Goal: Complete application form: Complete application form

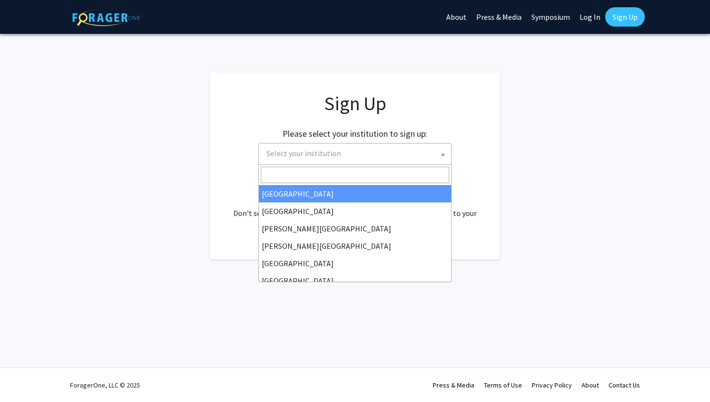
click at [391, 158] on span "Select your institution" at bounding box center [357, 153] width 188 height 20
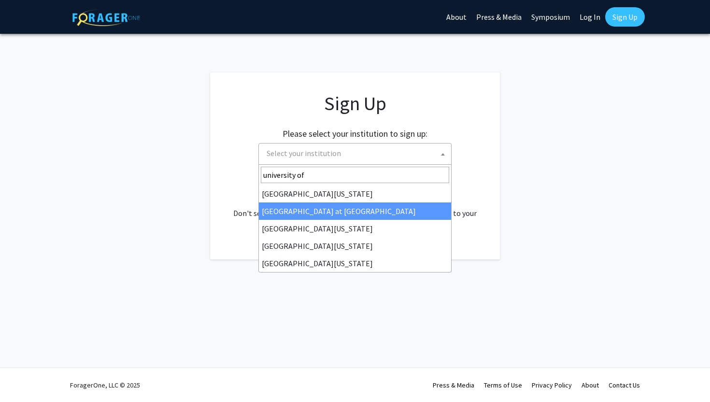
type input "university of"
select select "18"
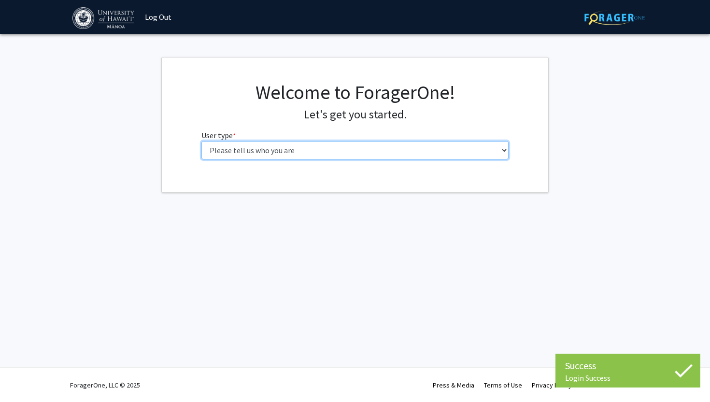
click at [279, 149] on select "Please tell us who you are Undergraduate Student Master's Student Doctoral Cand…" at bounding box center [355, 150] width 308 height 18
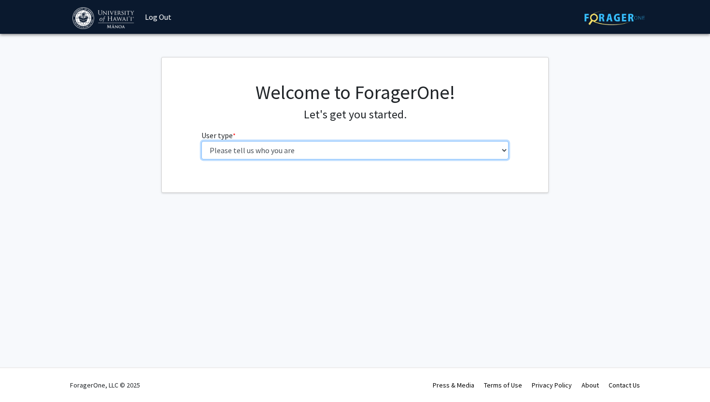
select select "1: undergrad"
click at [201, 141] on select "Please tell us who you are Undergraduate Student Master's Student Doctoral Cand…" at bounding box center [355, 150] width 308 height 18
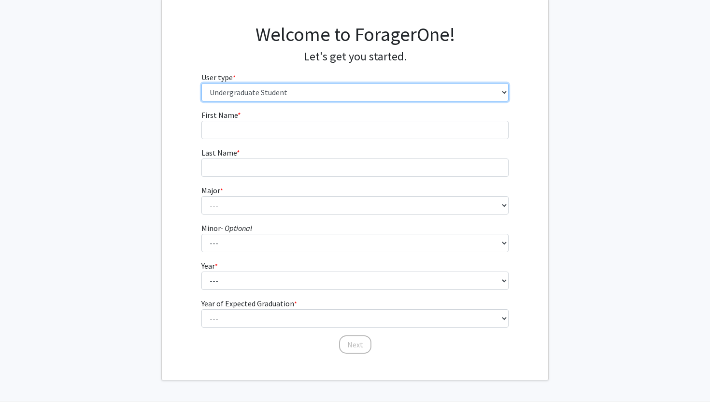
scroll to position [92, 0]
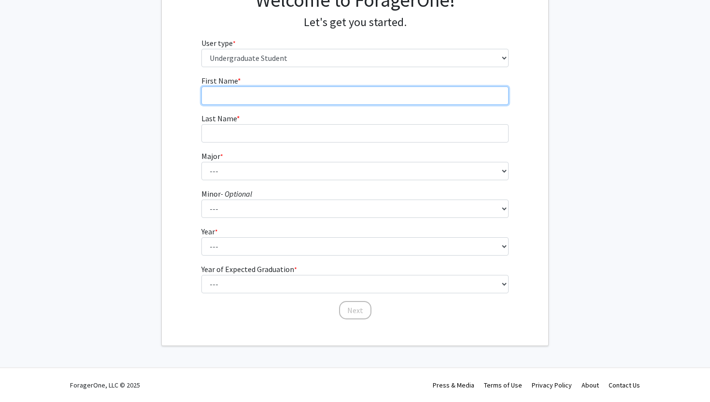
click at [280, 90] on input "First Name * required" at bounding box center [355, 95] width 308 height 18
type input "[PERSON_NAME]"
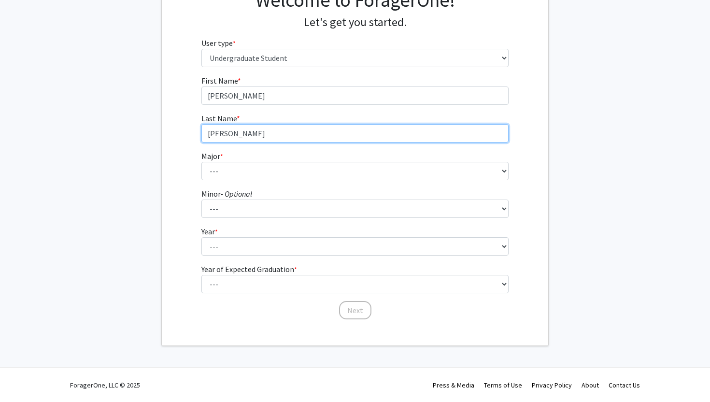
type input "[PERSON_NAME]"
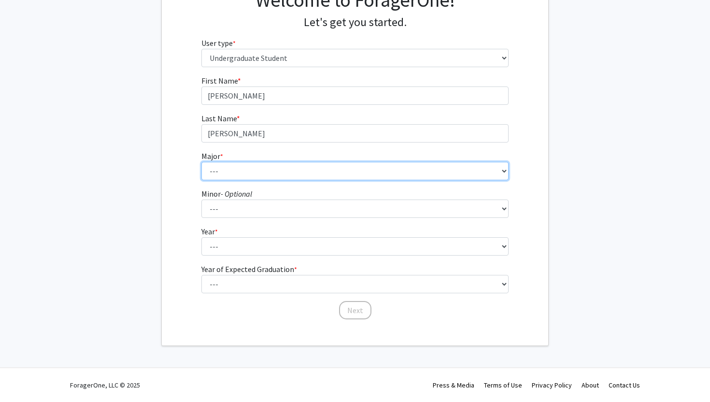
click at [287, 169] on select "--- Accounting American Studies Animal Sciences Anthropology Art Art History As…" at bounding box center [355, 171] width 308 height 18
select select "11: 1393"
click at [201, 162] on select "--- Accounting American Studies Animal Sciences Anthropology Art Art History As…" at bounding box center [355, 171] width 308 height 18
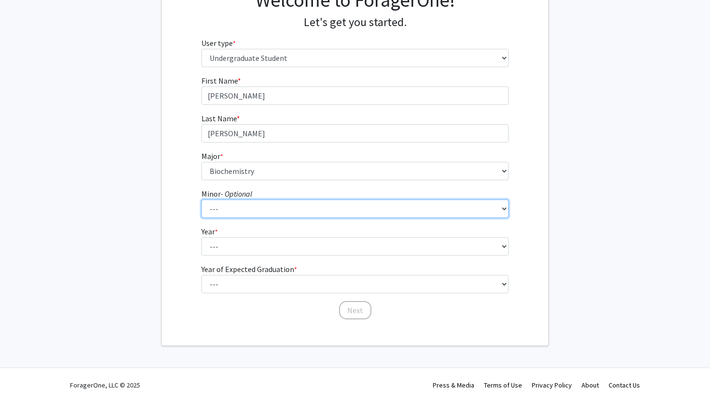
click at [239, 205] on select "--- American Studies Anthropology Art Art History Asian Studies Astronomy Astro…" at bounding box center [355, 209] width 308 height 18
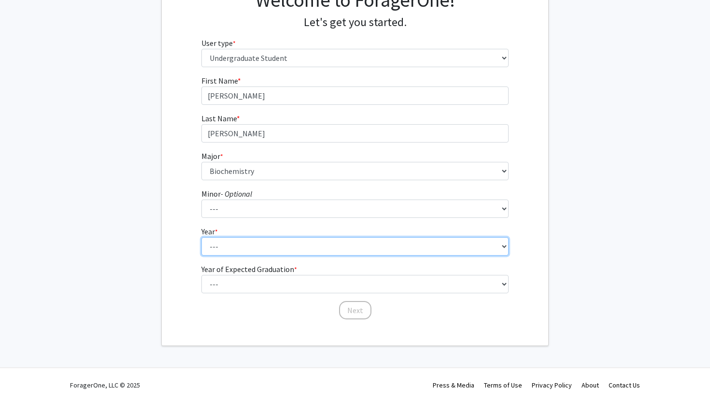
click at [264, 251] on select "--- First-year Sophomore Junior Senior Postbaccalaureate Certificate" at bounding box center [355, 246] width 308 height 18
select select "2: sophomore"
click at [201, 237] on select "--- First-year Sophomore Junior Senior Postbaccalaureate Certificate" at bounding box center [355, 246] width 308 height 18
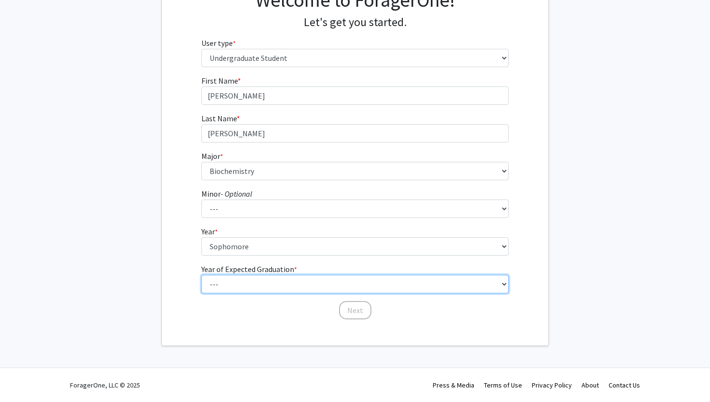
click at [245, 283] on select "--- 2025 2026 2027 2028 2029 2030 2031 2032 2033 2034" at bounding box center [355, 284] width 308 height 18
select select "4: 2028"
click at [201, 275] on select "--- 2025 2026 2027 2028 2029 2030 2031 2032 2033 2034" at bounding box center [355, 284] width 308 height 18
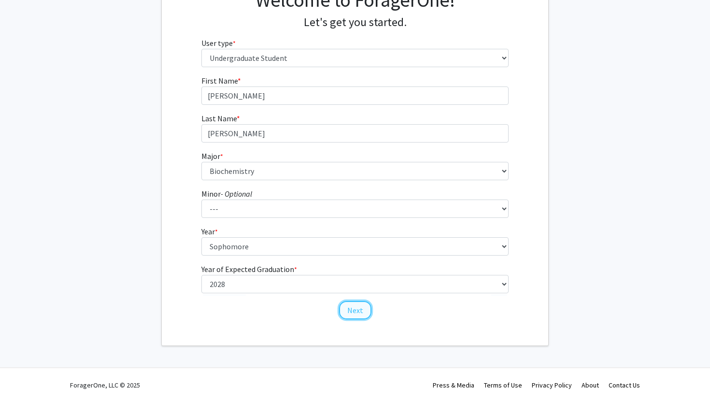
click at [347, 311] on button "Next" at bounding box center [355, 310] width 32 height 18
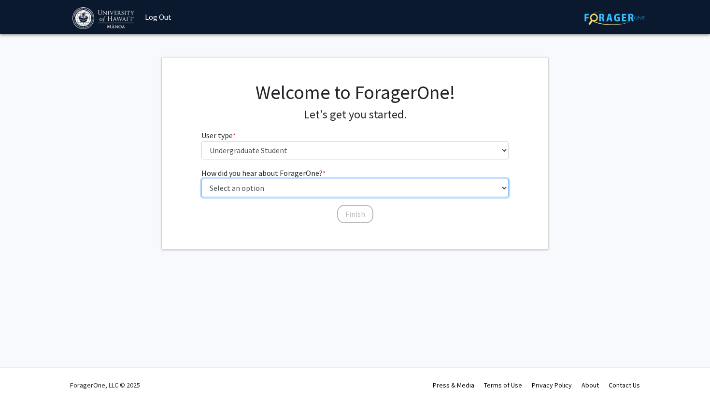
click at [290, 187] on select "Select an option Peer/student recommendation Faculty/staff recommendation Unive…" at bounding box center [355, 188] width 308 height 18
select select "3: university_website"
click at [201, 179] on select "Select an option Peer/student recommendation Faculty/staff recommendation Unive…" at bounding box center [355, 188] width 308 height 18
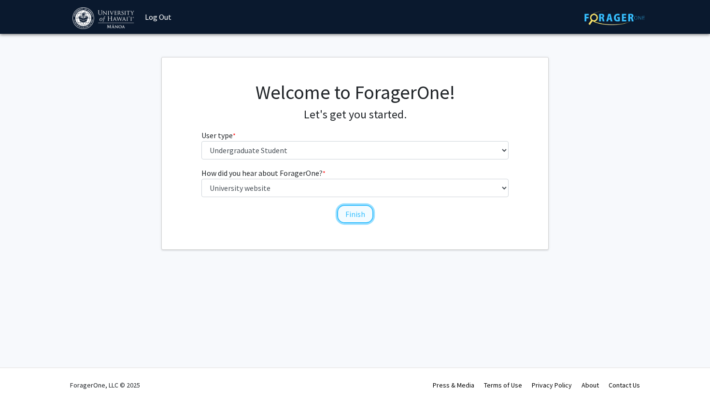
click at [344, 213] on button "Finish" at bounding box center [355, 214] width 36 height 18
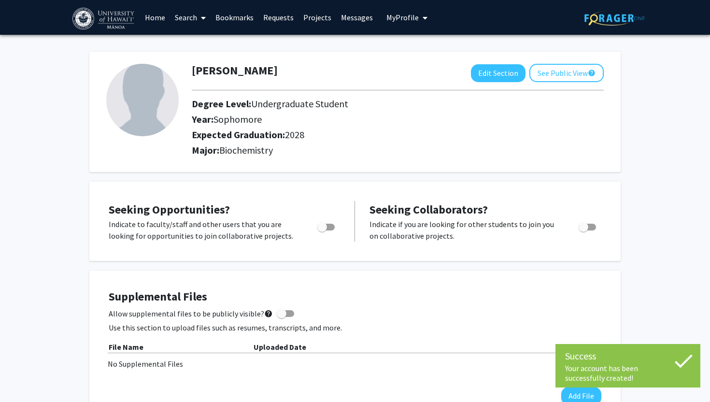
scroll to position [56, 0]
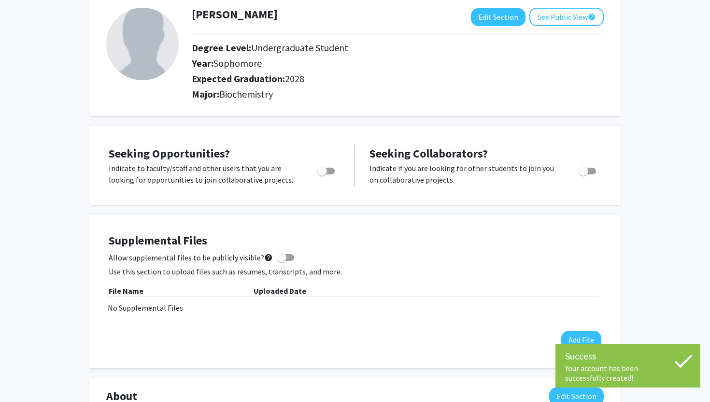
click at [333, 168] on span "Toggle" at bounding box center [325, 171] width 17 height 7
click at [322, 174] on input "Are you actively seeking opportunities?" at bounding box center [322, 174] width 0 height 0
checkbox input "true"
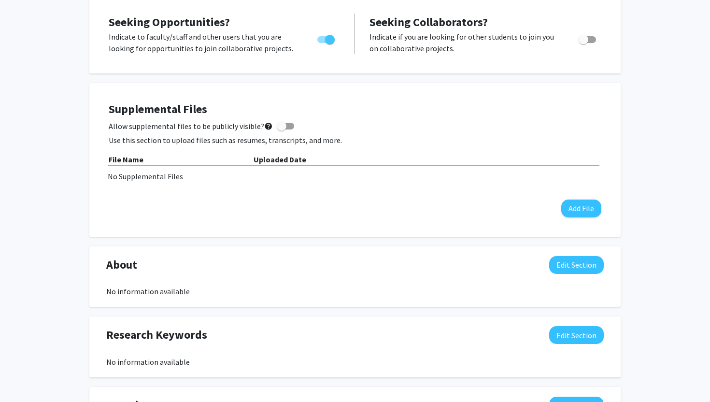
scroll to position [0, 0]
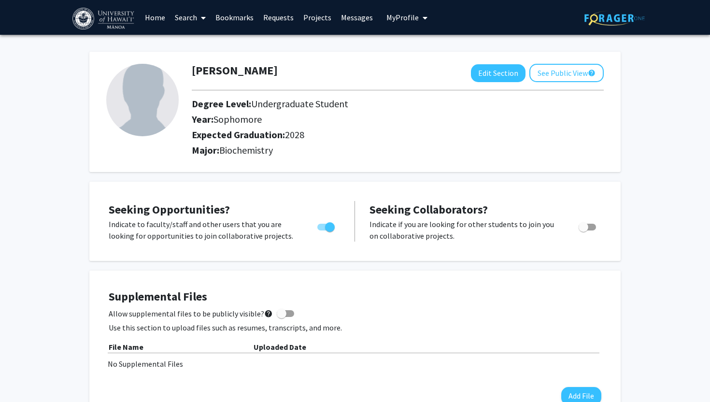
click at [201, 12] on span at bounding box center [201, 18] width 9 height 34
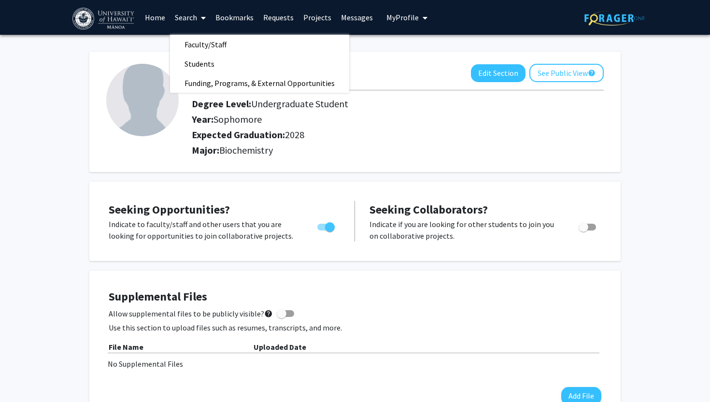
click at [159, 17] on link "Home" at bounding box center [155, 17] width 30 height 34
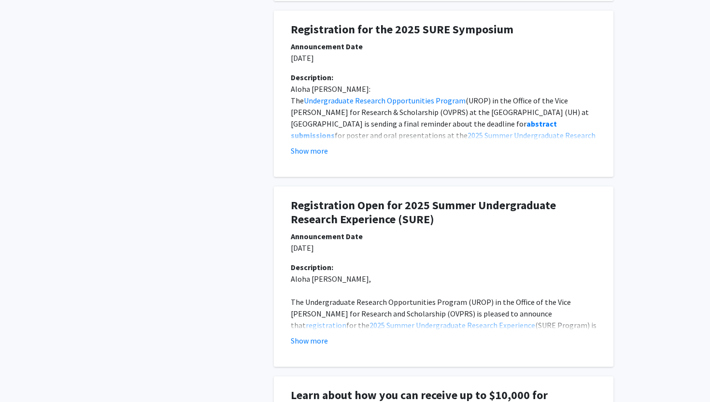
scroll to position [517, 0]
click at [293, 152] on button "Show more" at bounding box center [309, 150] width 37 height 12
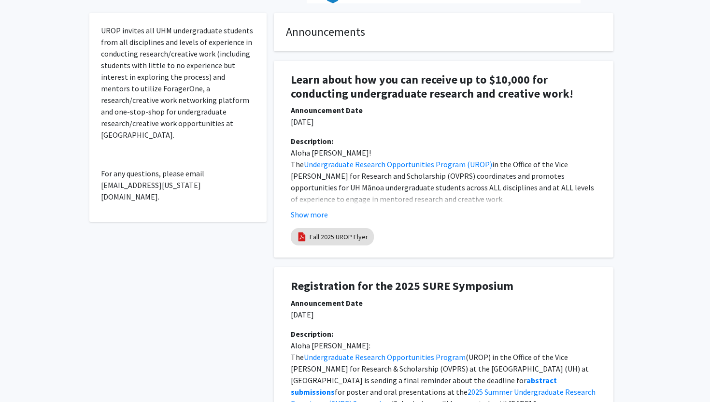
scroll to position [270, 0]
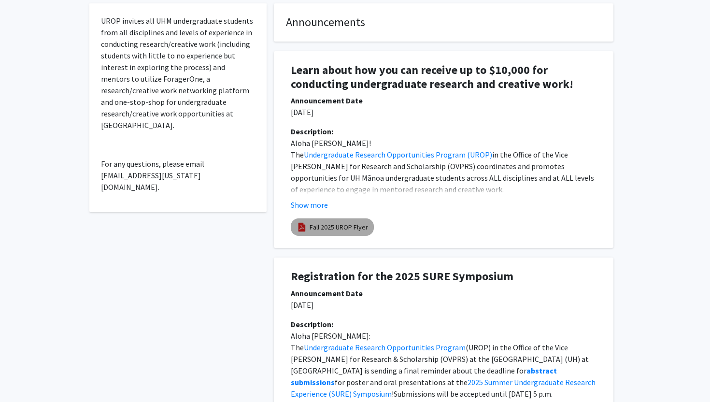
click at [310, 233] on mat-chip "Fall 2025 UROP Flyer" at bounding box center [332, 226] width 83 height 17
click at [320, 226] on link "Fall 2025 UROP Flyer" at bounding box center [339, 227] width 58 height 10
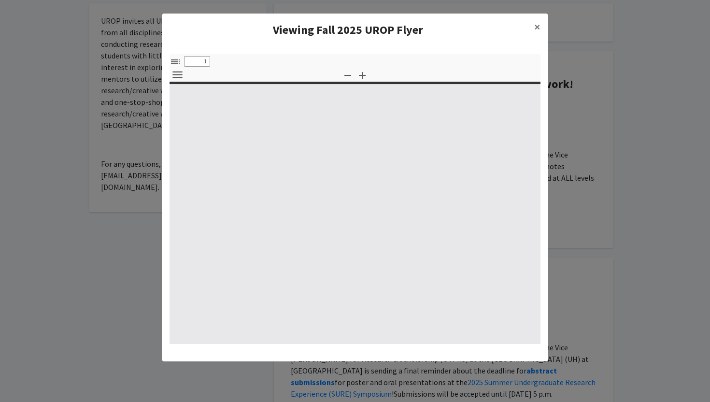
select select "custom"
type input "0"
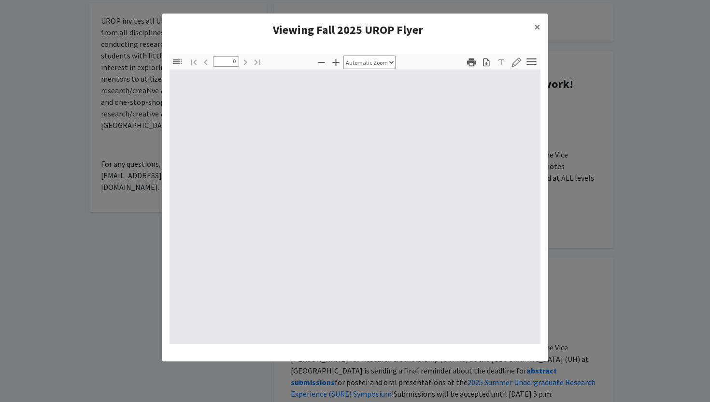
select select "custom"
type input "1"
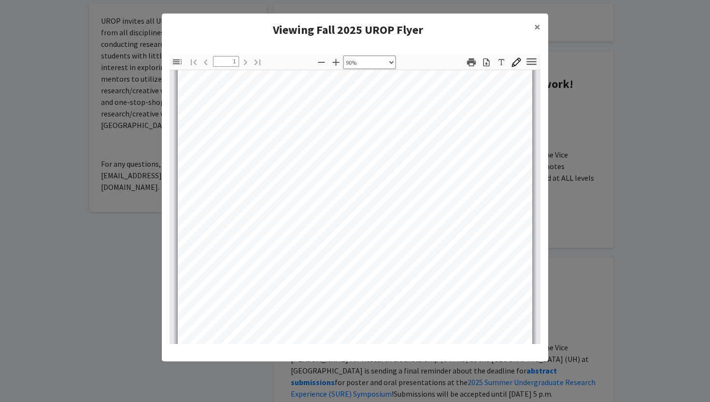
scroll to position [22, 0]
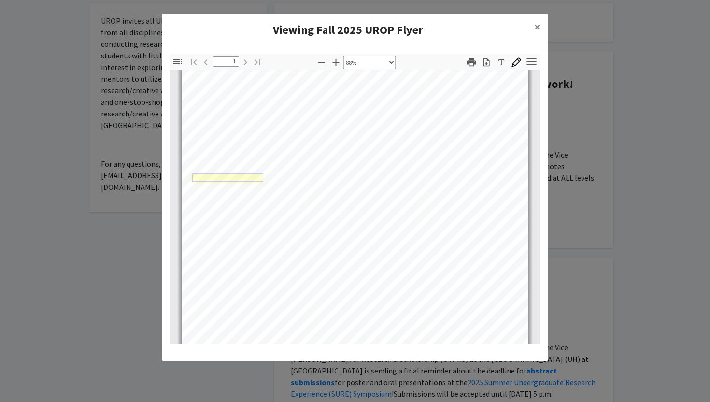
click at [227, 177] on link "Page 1" at bounding box center [227, 177] width 71 height 8
click at [234, 168] on link "Page 1" at bounding box center [243, 170] width 73 height 8
click at [234, 171] on link "Page 1" at bounding box center [243, 170] width 73 height 8
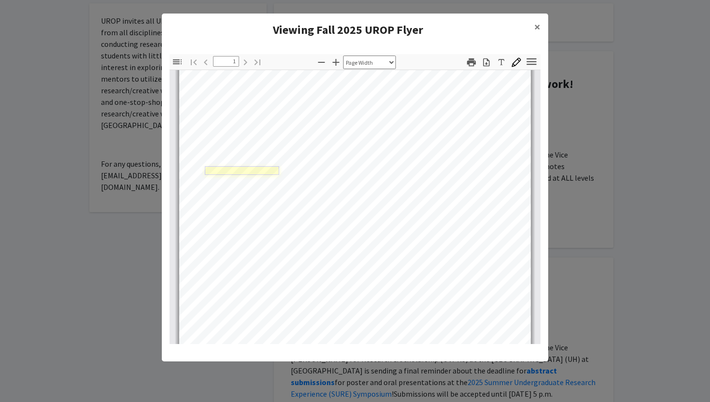
click at [234, 172] on link "Page 1" at bounding box center [242, 170] width 74 height 8
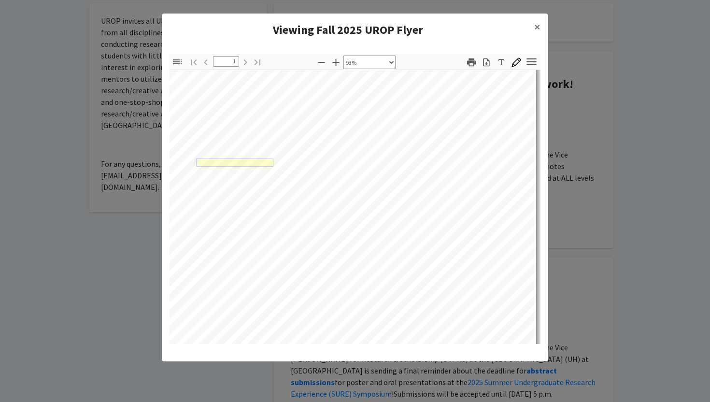
scroll to position [28, 0]
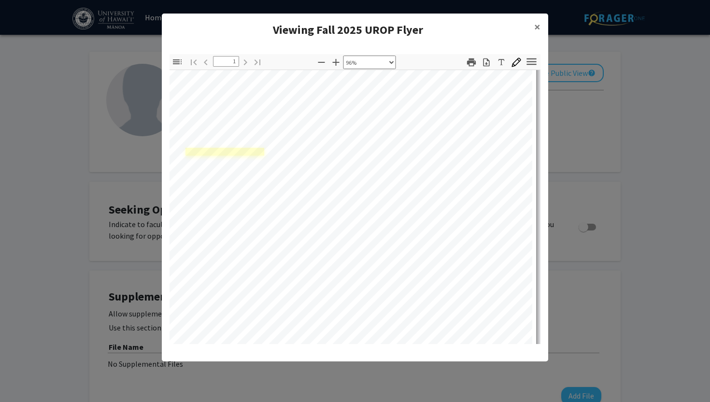
select select "custom"
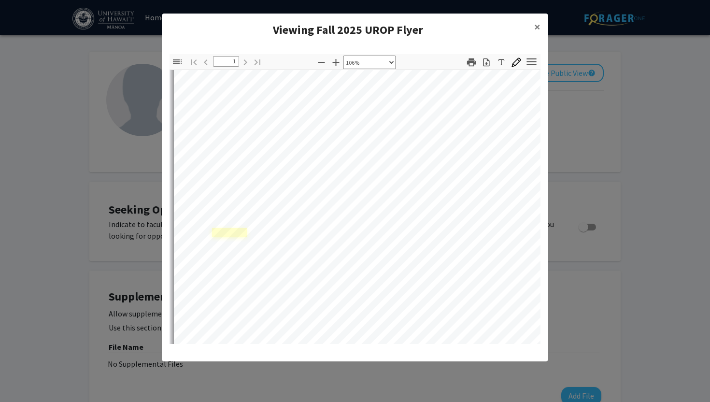
scroll to position [96, 0]
click at [247, 115] on link "Page 1" at bounding box center [248, 120] width 88 height 10
click at [239, 127] on link "Page 1" at bounding box center [230, 129] width 86 height 10
